Goal: Task Accomplishment & Management: Manage account settings

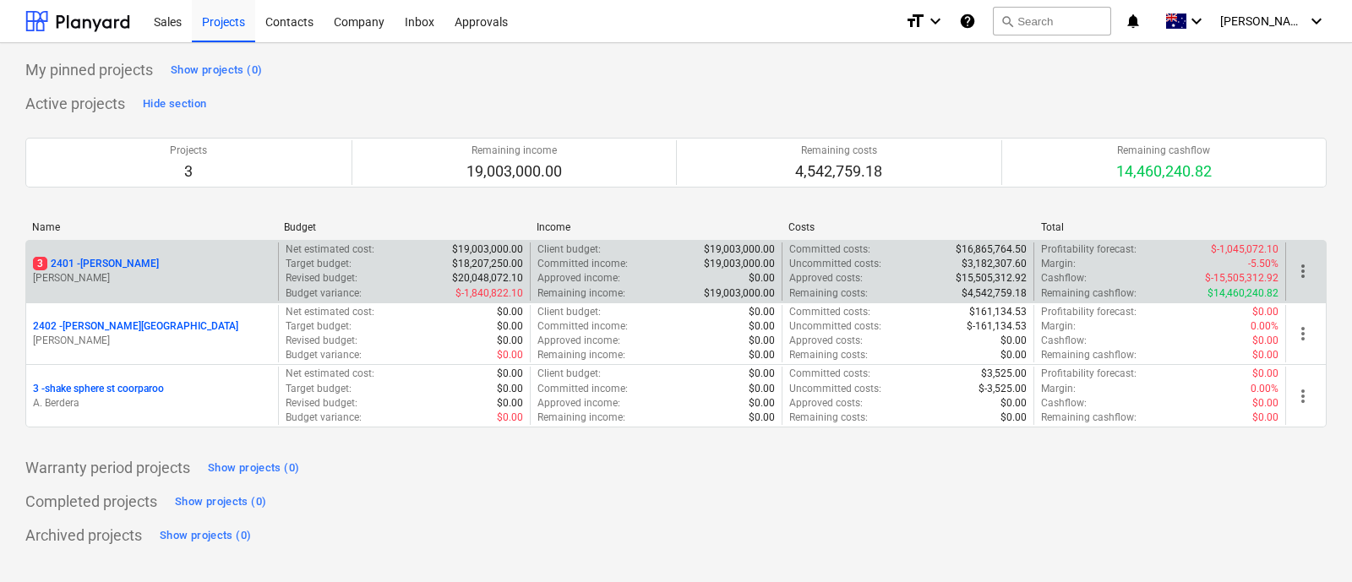
click at [94, 254] on div "3 2401 - [PERSON_NAME] [PERSON_NAME]" at bounding box center [152, 271] width 252 height 58
click at [95, 262] on p "3 2401 - [PERSON_NAME]" at bounding box center [96, 264] width 126 height 14
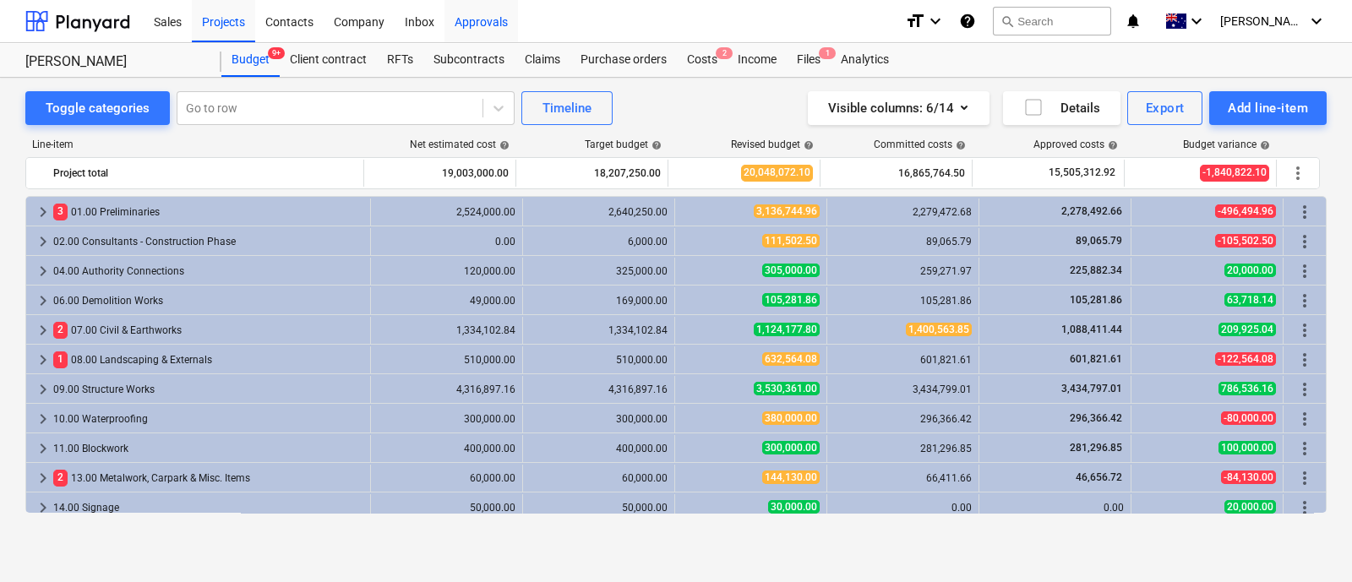
click at [492, 31] on div "Approvals" at bounding box center [480, 20] width 73 height 43
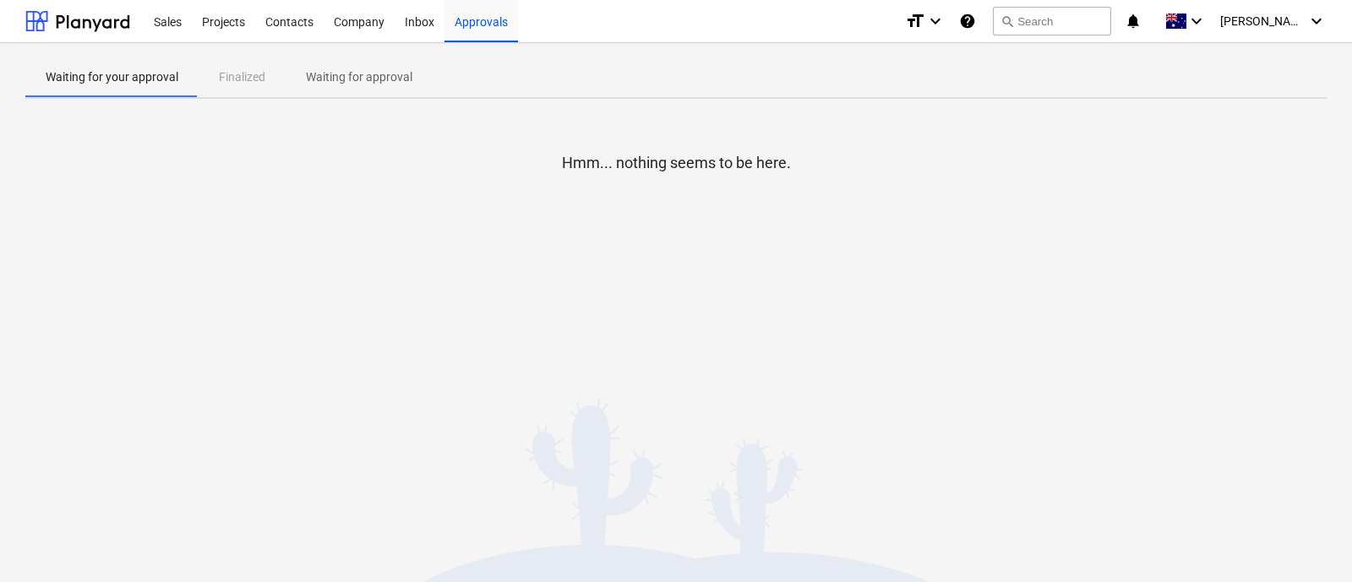
click at [344, 64] on span "Waiting for approval" at bounding box center [359, 77] width 147 height 28
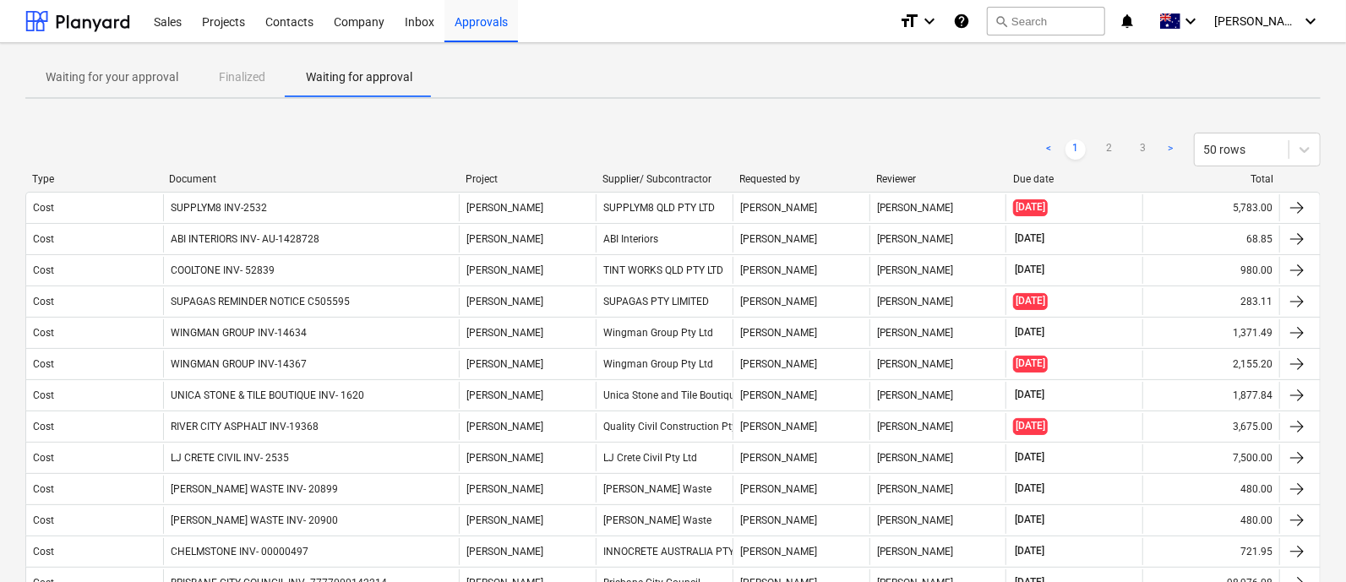
drag, startPoint x: 347, startPoint y: 177, endPoint x: 549, endPoint y: 178, distance: 201.9
click at [549, 178] on div "Type Document Project Supplier/ Subcontractor Requested by Reviewer Due date To…" at bounding box center [672, 179] width 1295 height 12
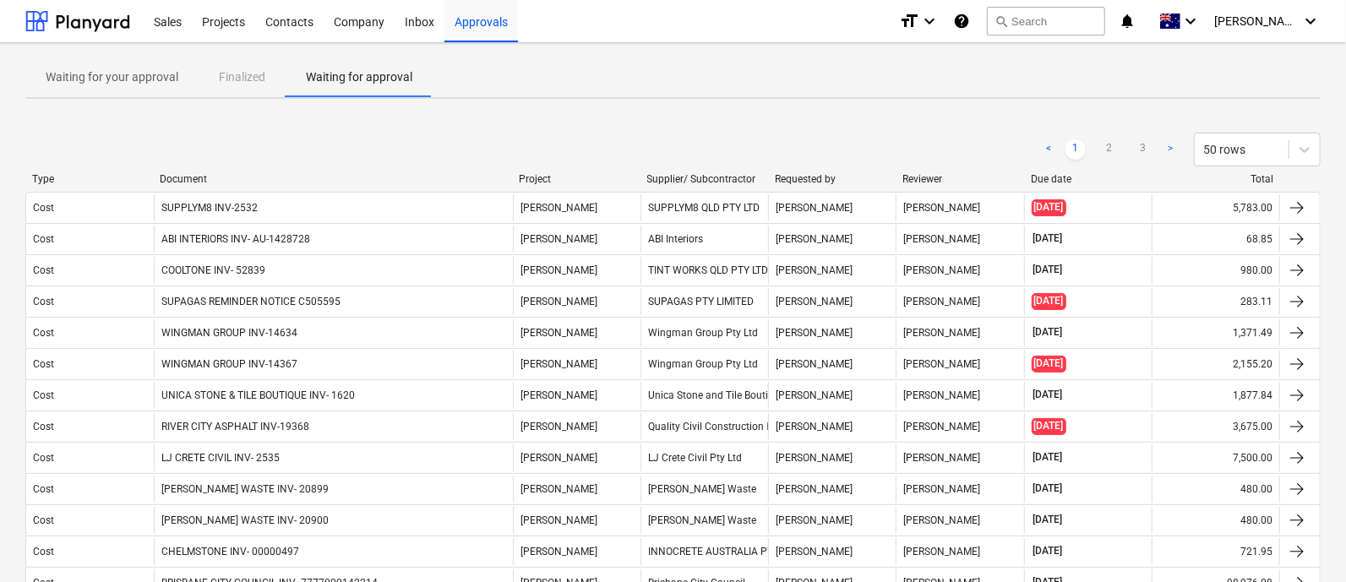
click at [200, 177] on div "Document" at bounding box center [333, 179] width 346 height 12
click at [198, 183] on div "Document" at bounding box center [333, 179] width 346 height 12
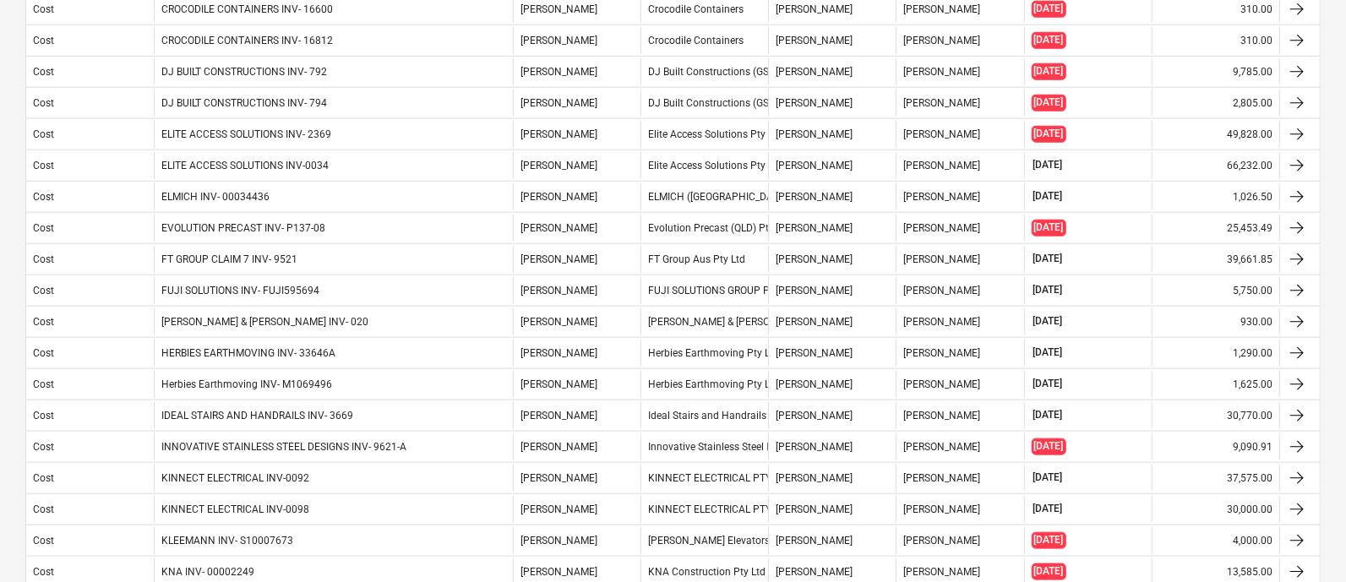
scroll to position [1260, 0]
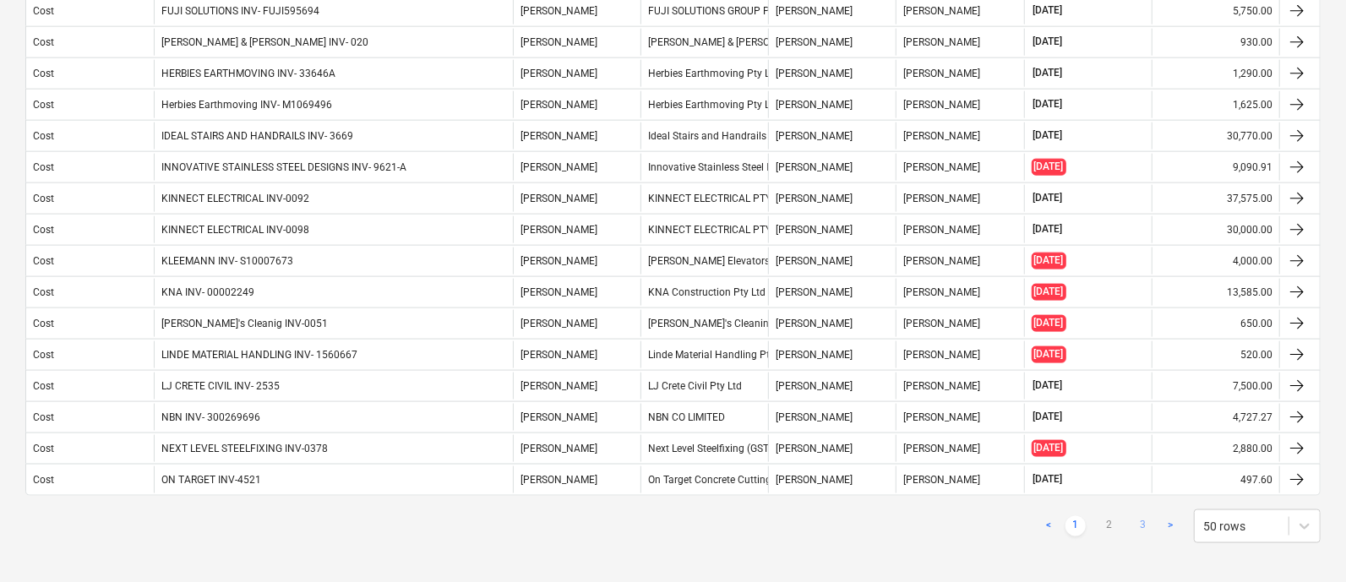
click at [1136, 516] on link "3" at bounding box center [1143, 526] width 20 height 20
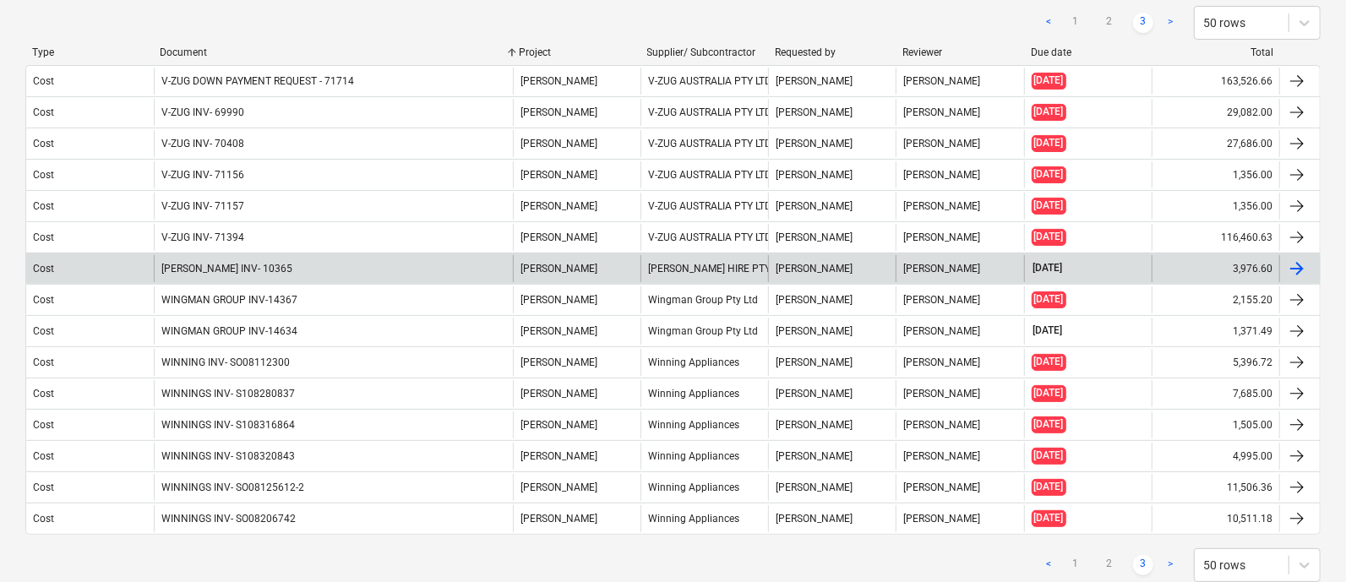
scroll to position [171, 0]
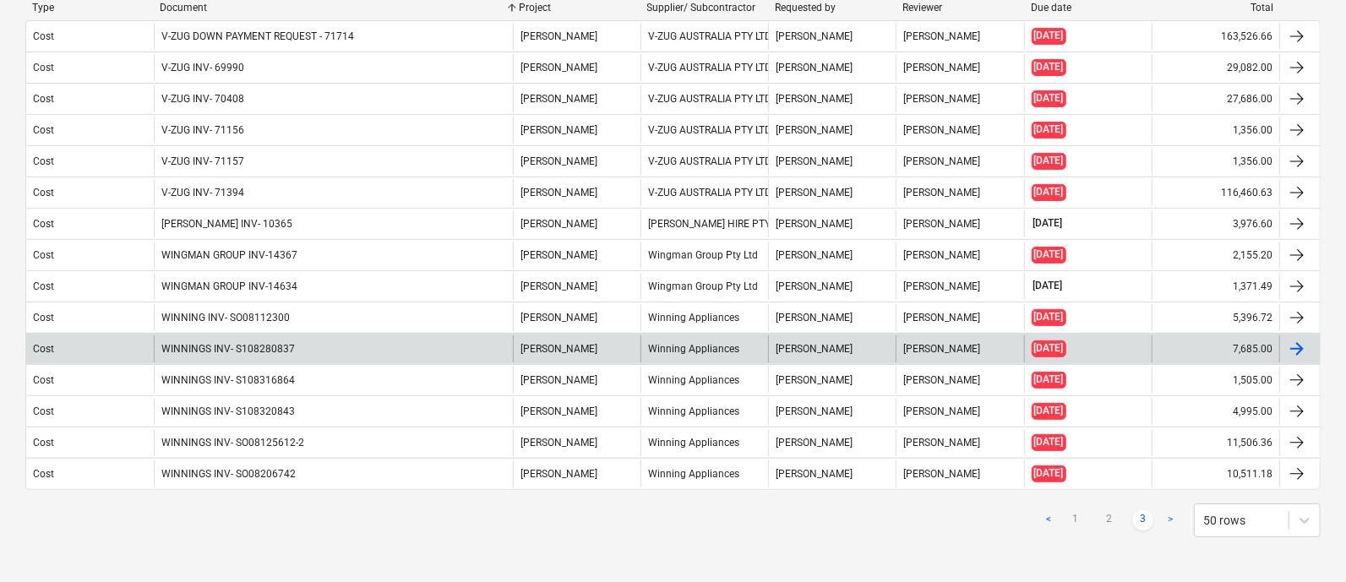
click at [297, 349] on div "WINNINGS INV- S108280837" at bounding box center [333, 348] width 359 height 27
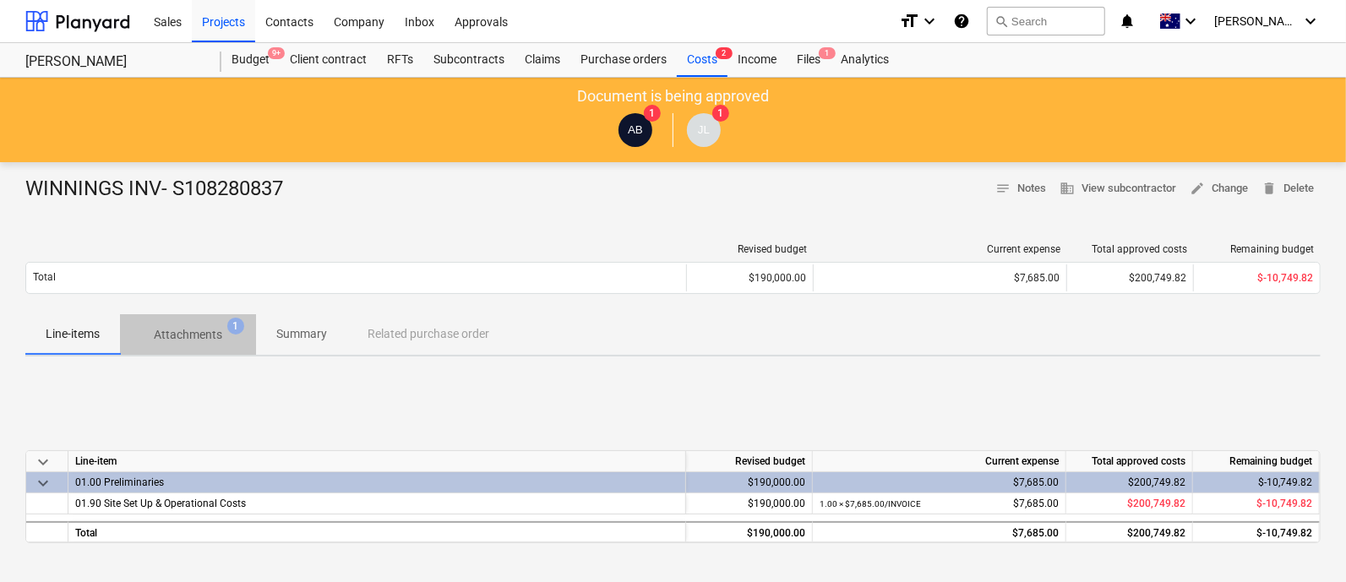
click at [202, 330] on p "Attachments" at bounding box center [188, 335] width 68 height 18
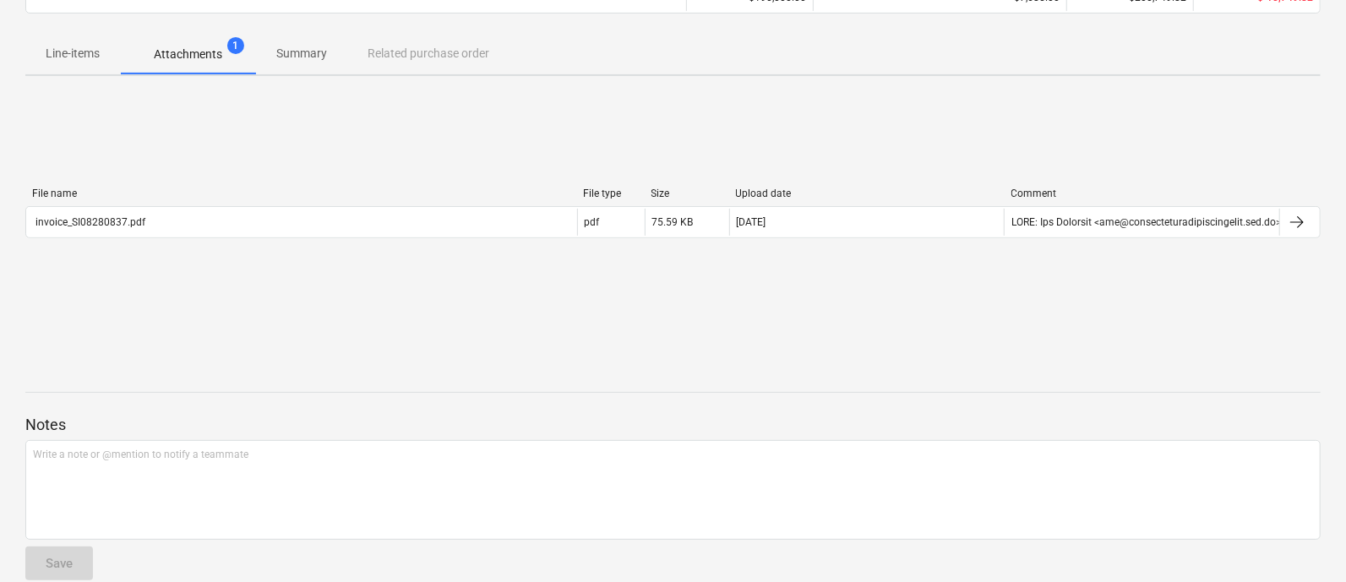
scroll to position [304, 0]
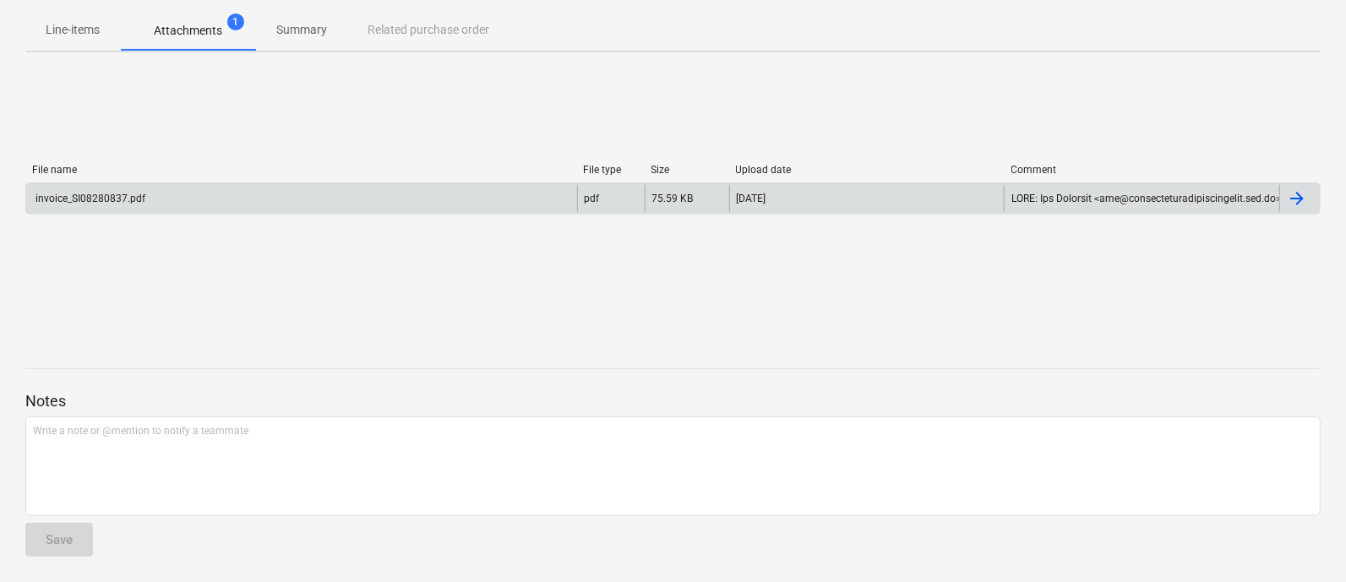
click at [183, 205] on div "invoice_SI08280837.pdf" at bounding box center [301, 198] width 551 height 27
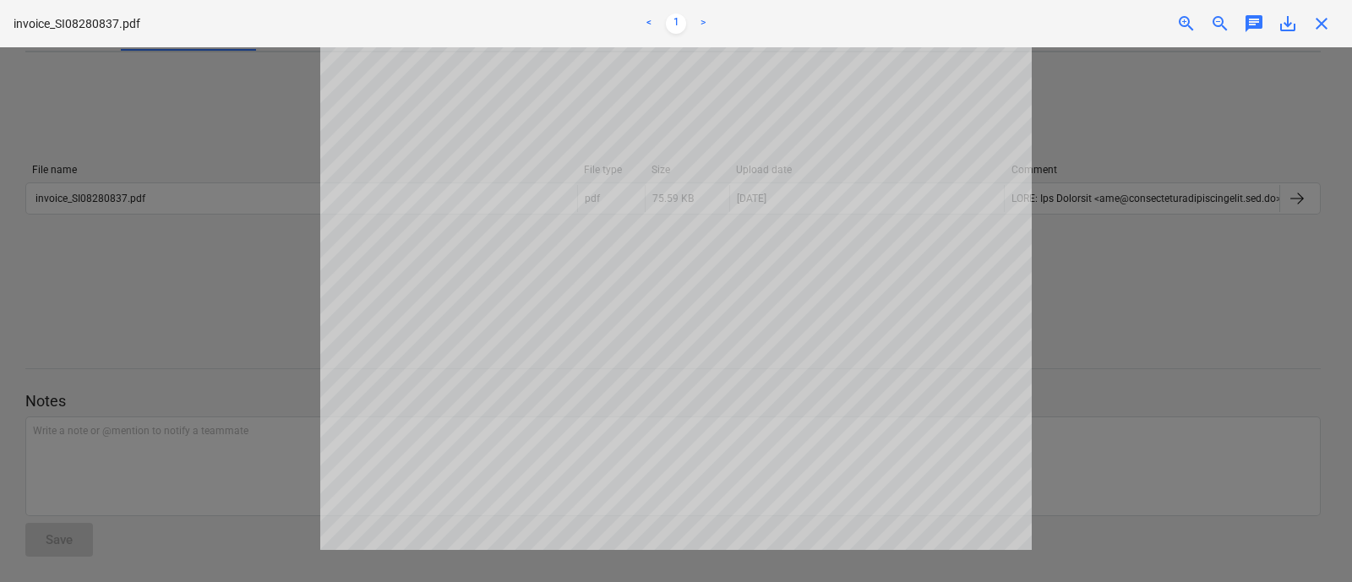
click at [1332, 24] on div "close" at bounding box center [1321, 24] width 34 height 20
click at [1331, 24] on span "close" at bounding box center [1321, 24] width 20 height 20
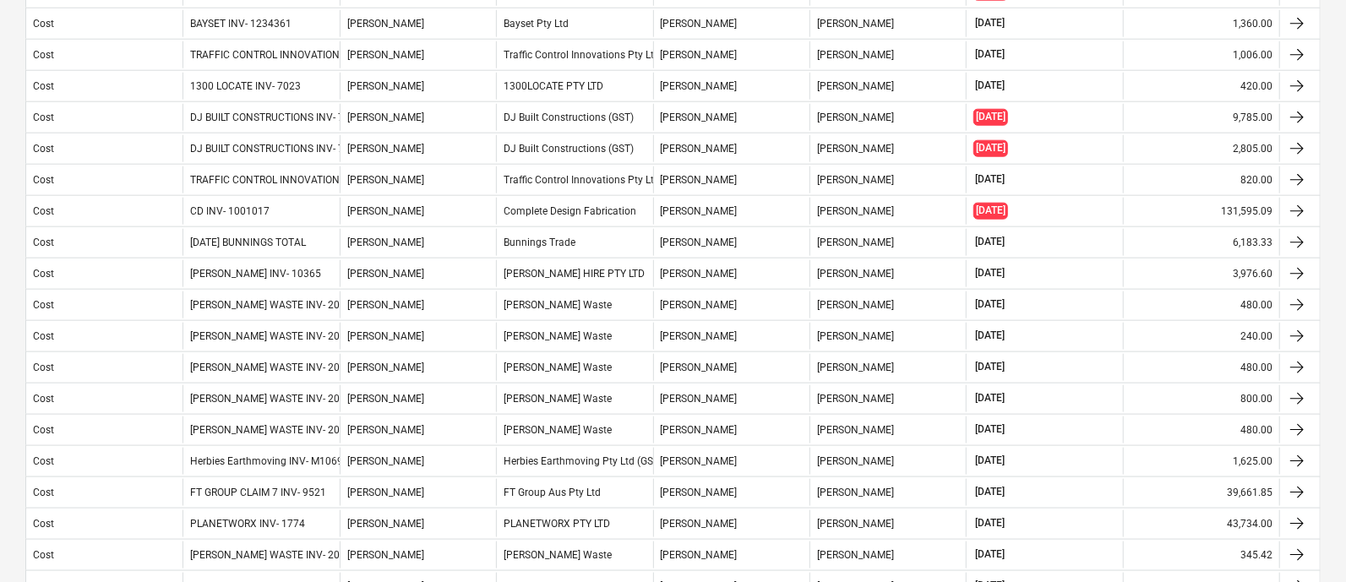
scroll to position [1260, 0]
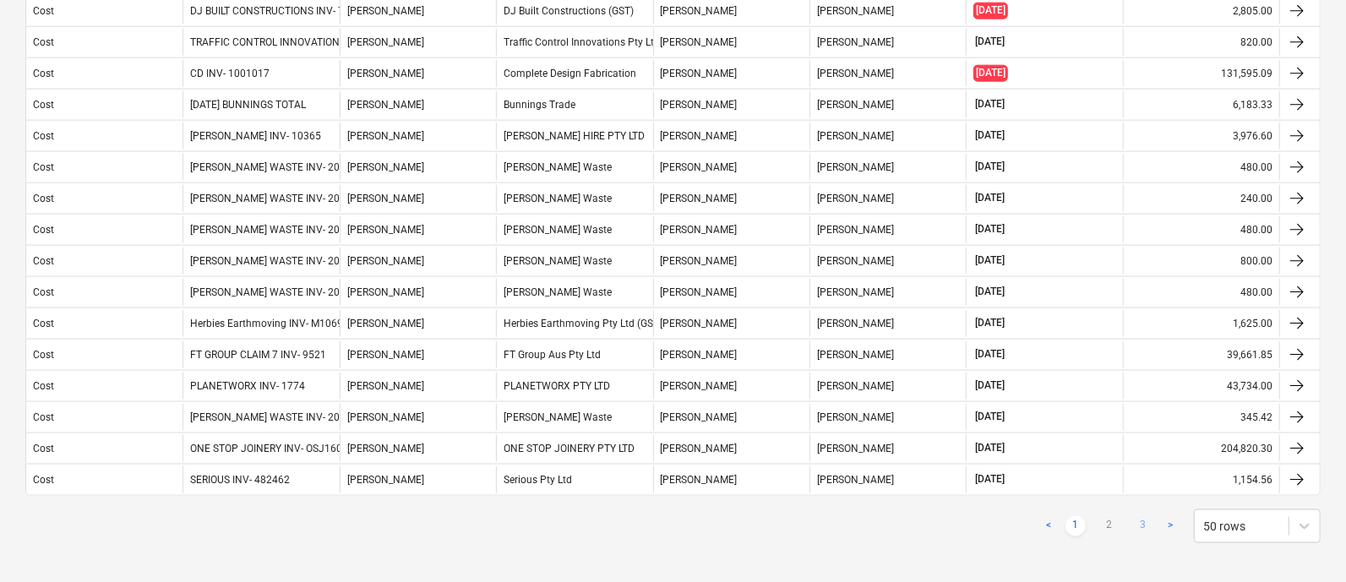
click at [1149, 520] on link "3" at bounding box center [1143, 526] width 20 height 20
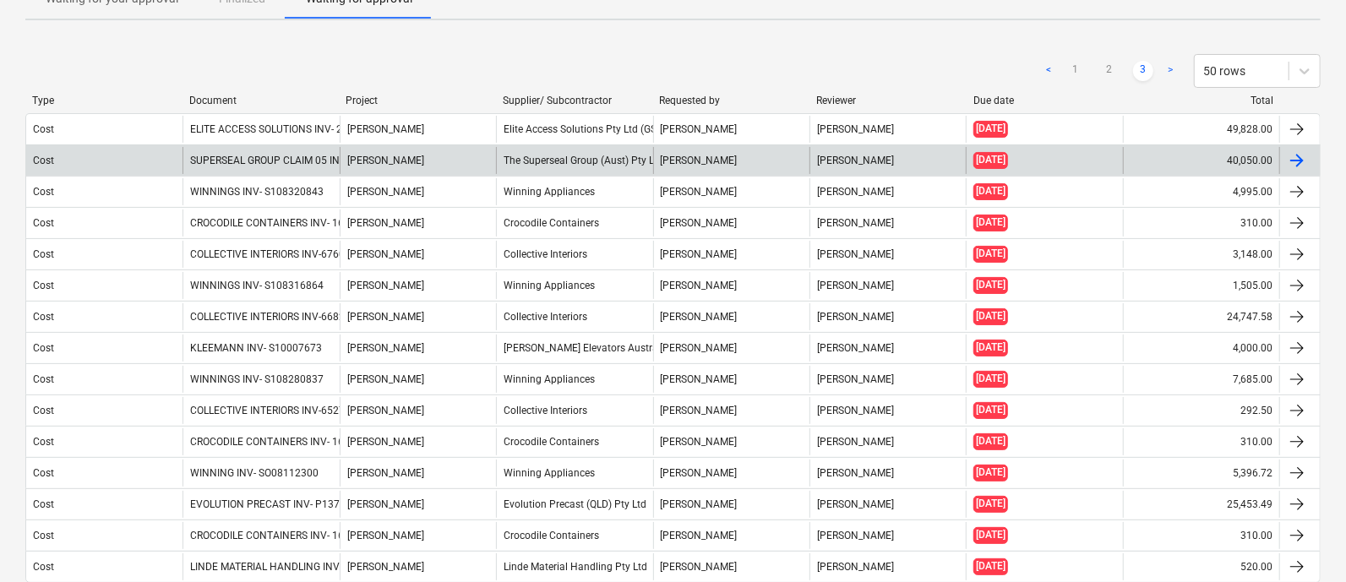
scroll to position [0, 0]
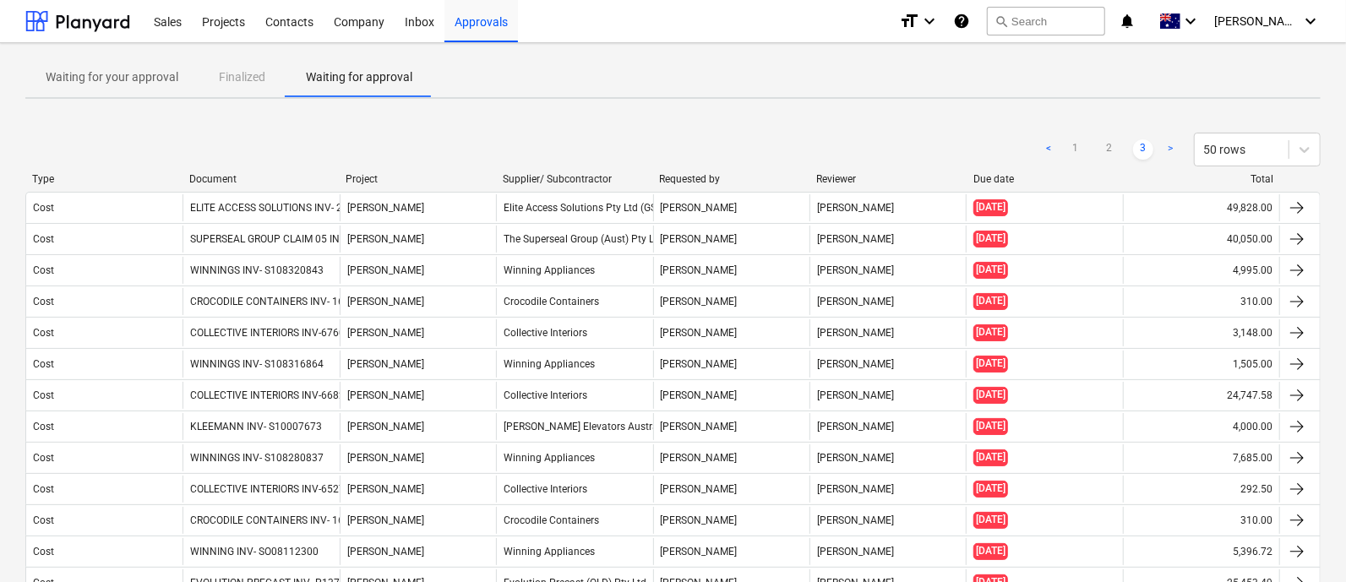
click at [229, 173] on div "Document" at bounding box center [261, 179] width 144 height 12
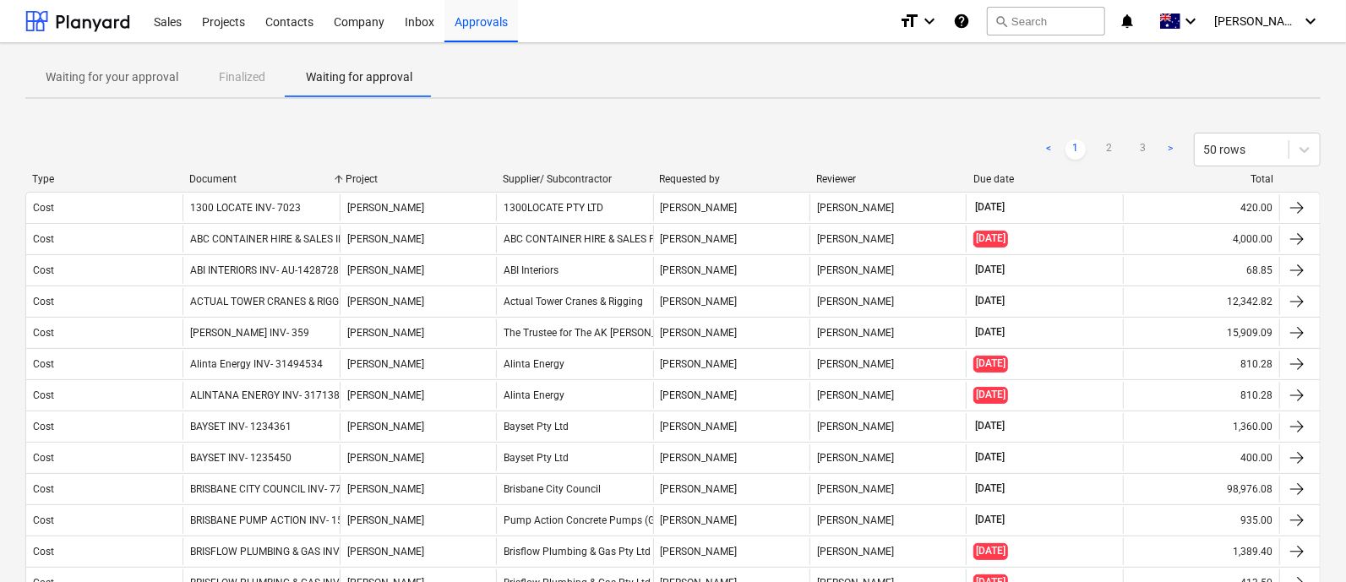
click at [229, 173] on div "Document" at bounding box center [261, 179] width 144 height 12
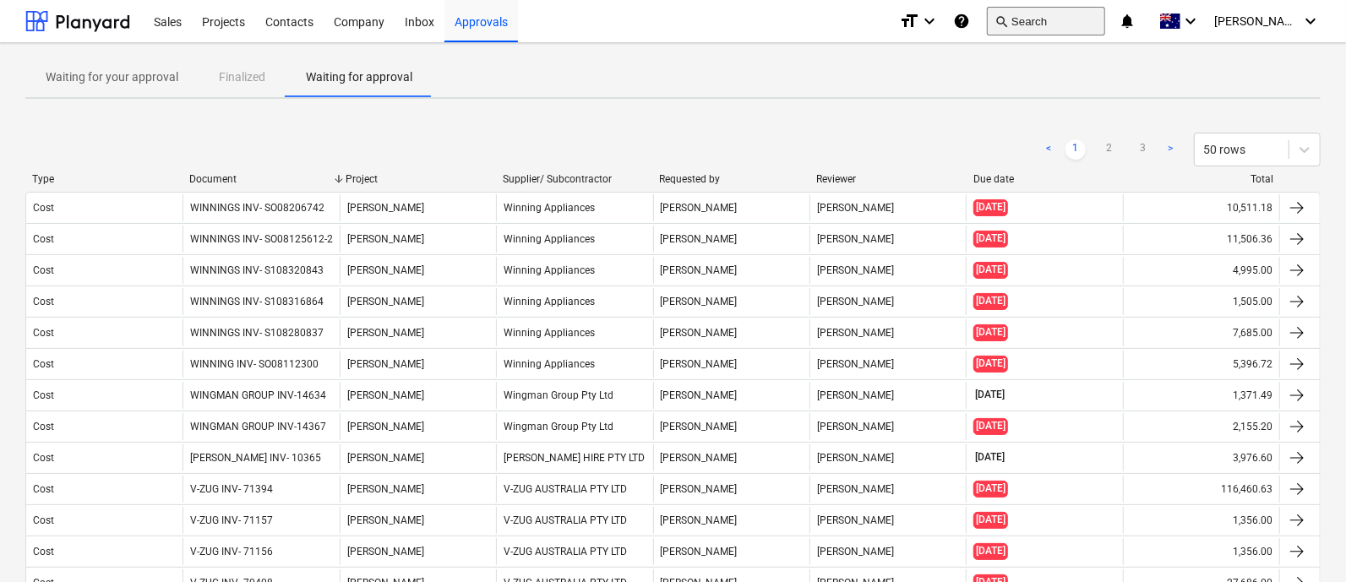
click at [1032, 20] on button "search Search" at bounding box center [1046, 21] width 118 height 29
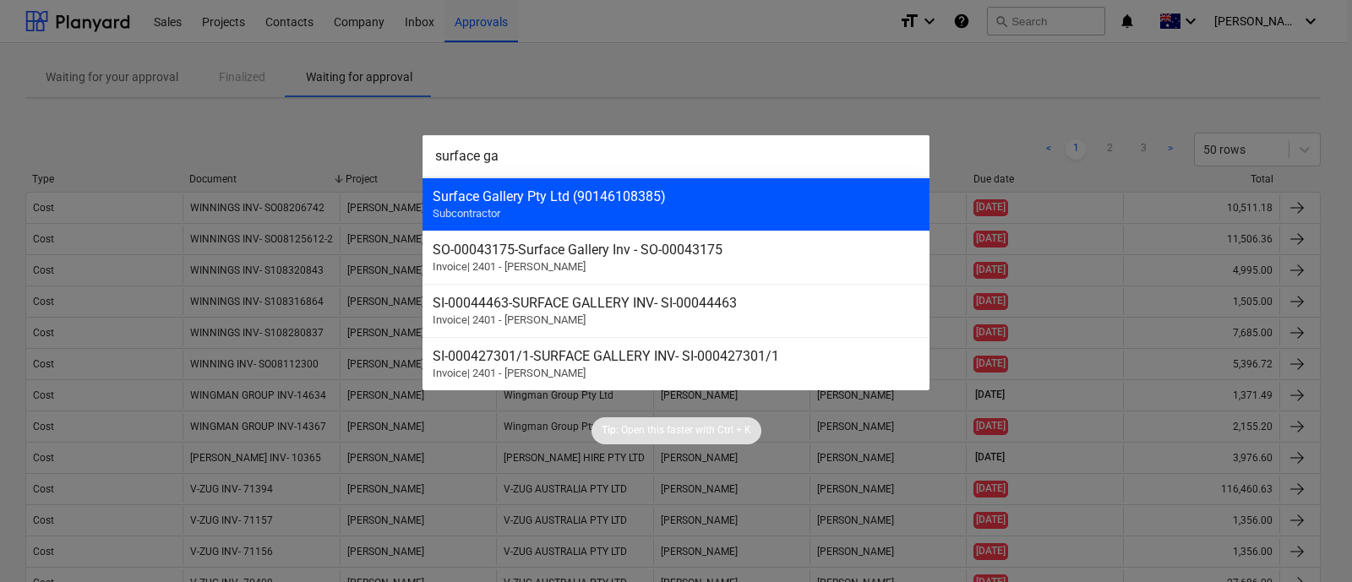
type input "surface ga"
click at [739, 188] on div "Surface Gallery Pty Ltd (90146108385)" at bounding box center [676, 196] width 487 height 16
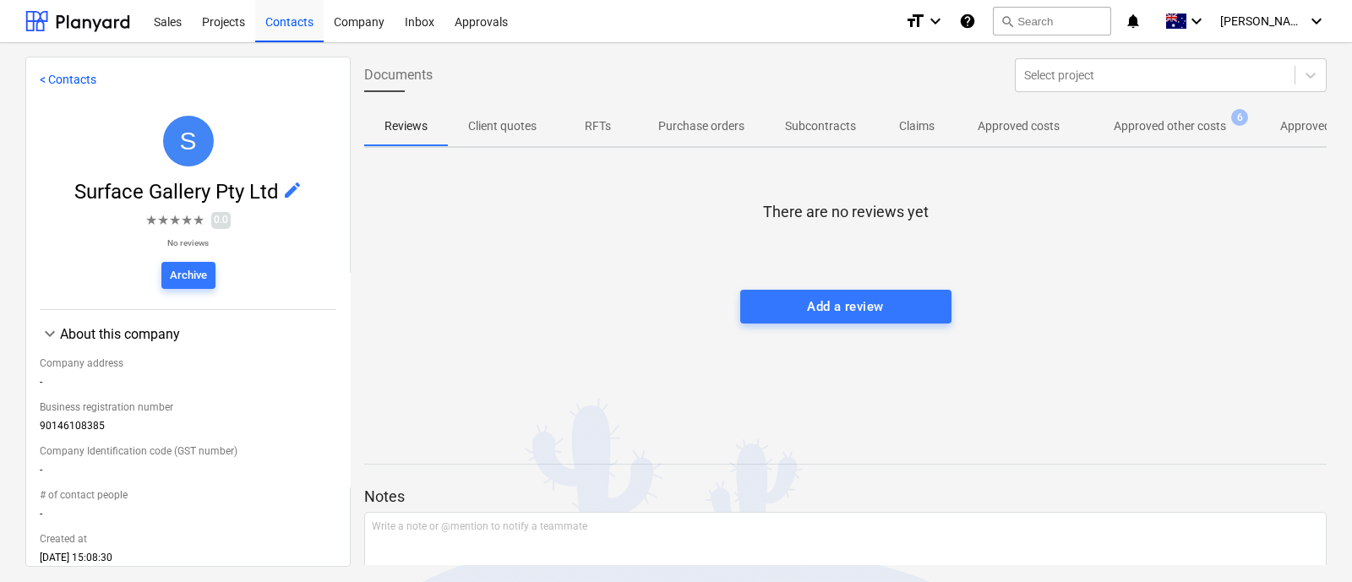
click at [1303, 125] on p "Approved Incomes" at bounding box center [1329, 126] width 98 height 18
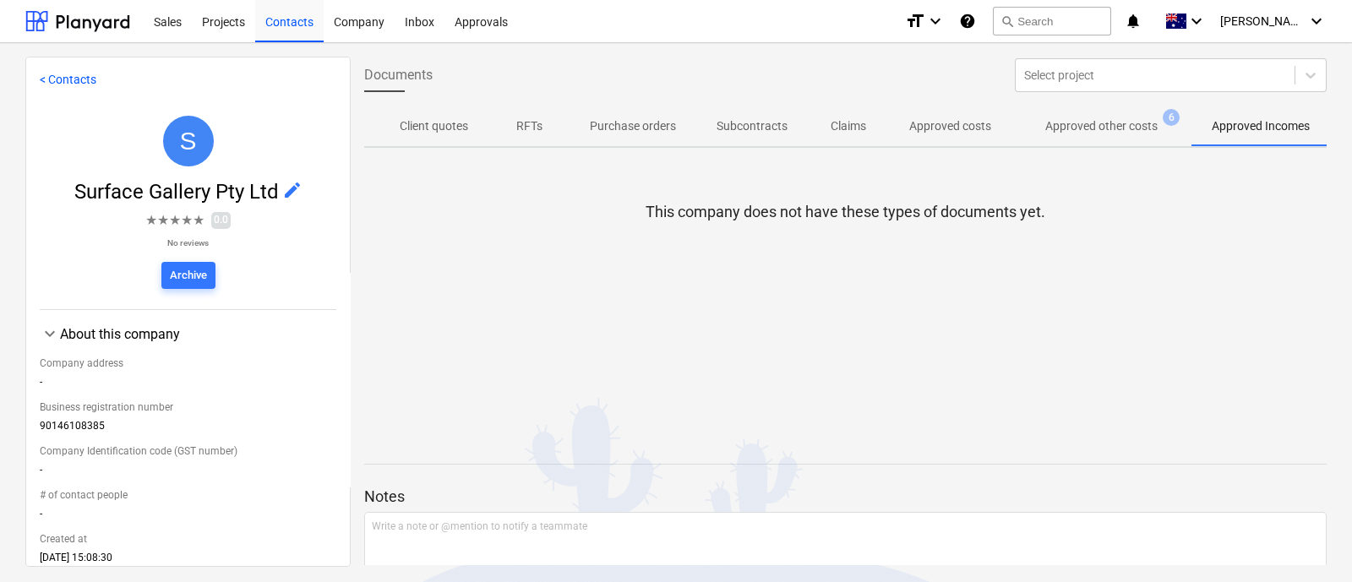
scroll to position [0, 78]
click at [1102, 137] on span "Approved other costs 6" at bounding box center [1097, 126] width 180 height 30
